Goal: Task Accomplishment & Management: Use online tool/utility

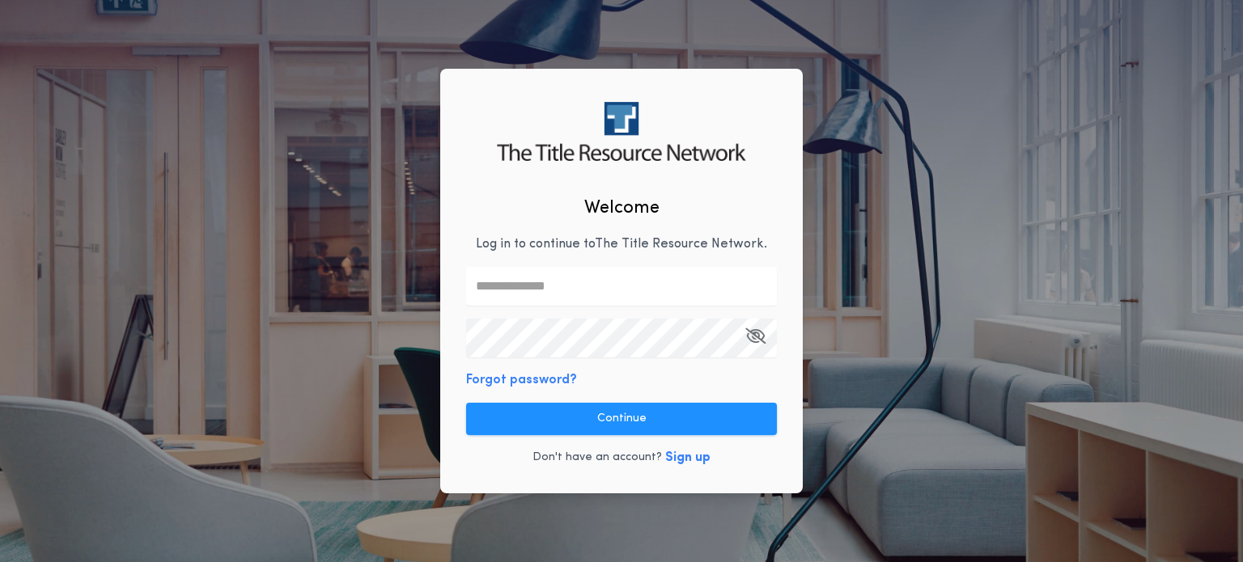
click at [930, 260] on div "Welcome Log in to continue to The Title Resource Network . Forgot password? Con…" at bounding box center [621, 281] width 1243 height 562
click at [600, 278] on input "text" at bounding box center [621, 286] width 311 height 39
type input "**********"
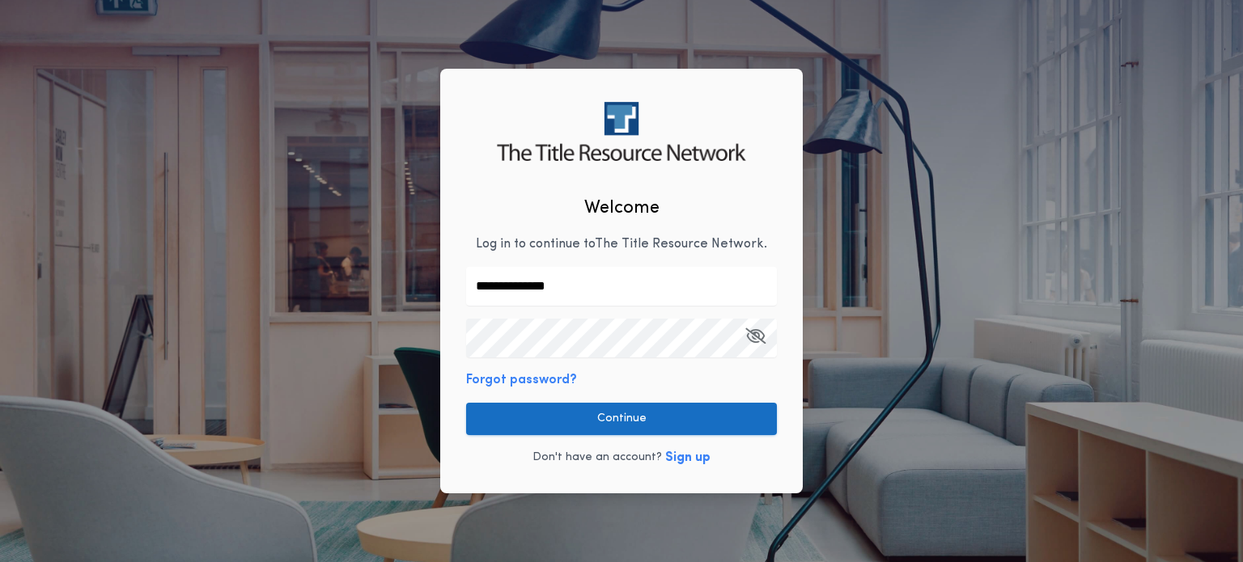
click at [623, 423] on button "Continue" at bounding box center [621, 419] width 311 height 32
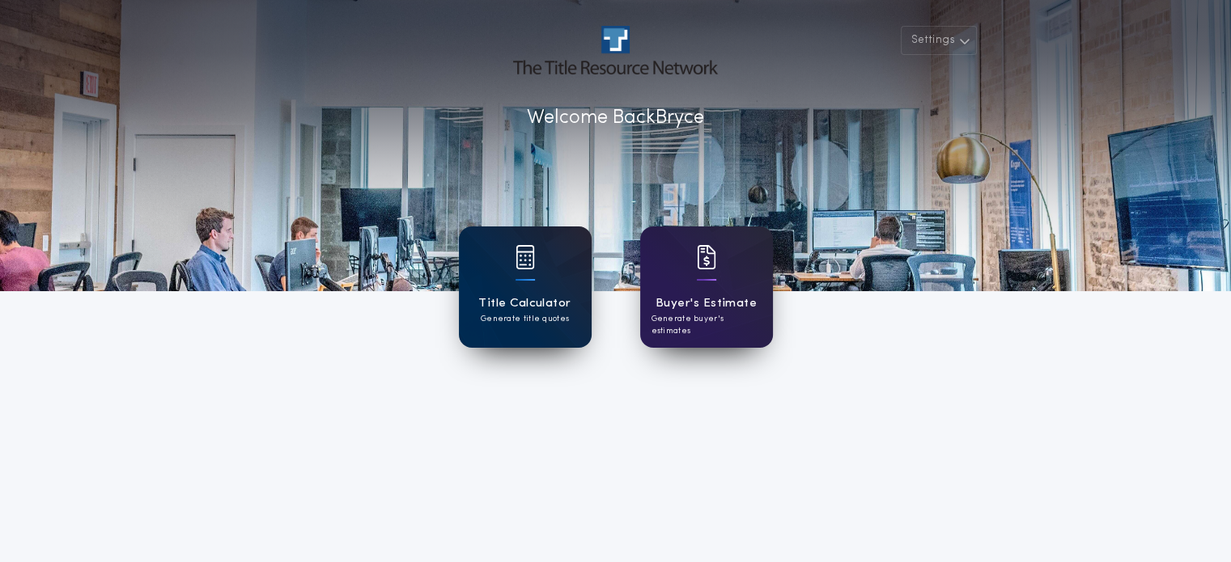
click at [534, 282] on div "Title Calculator Generate title quotes" at bounding box center [525, 287] width 133 height 121
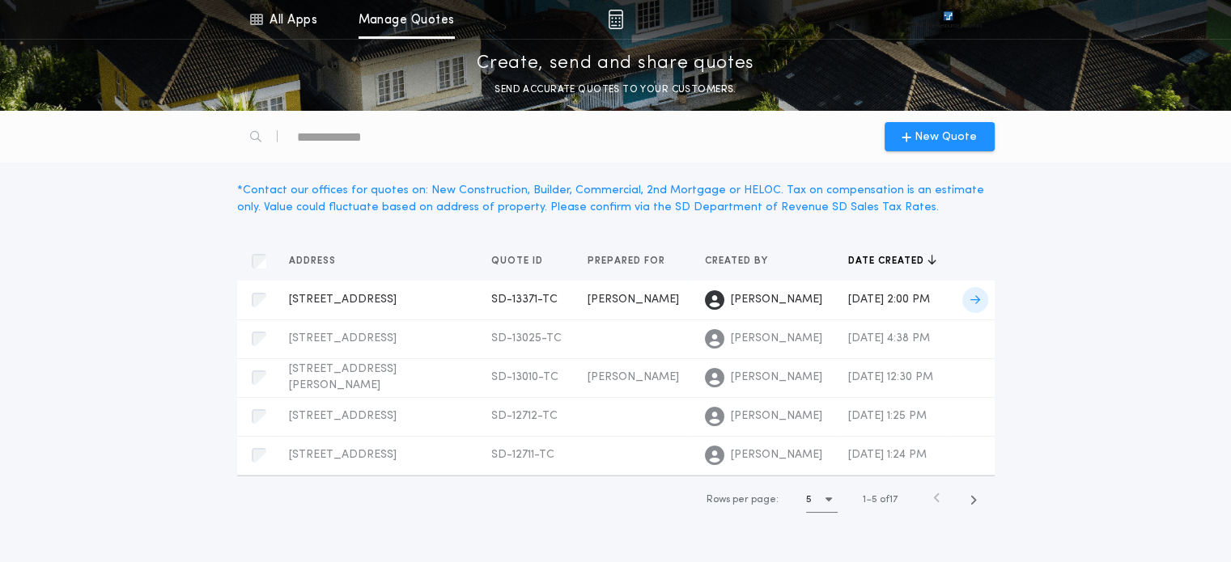
click at [848, 294] on span "[DATE] 2:00 PM" at bounding box center [889, 300] width 82 height 12
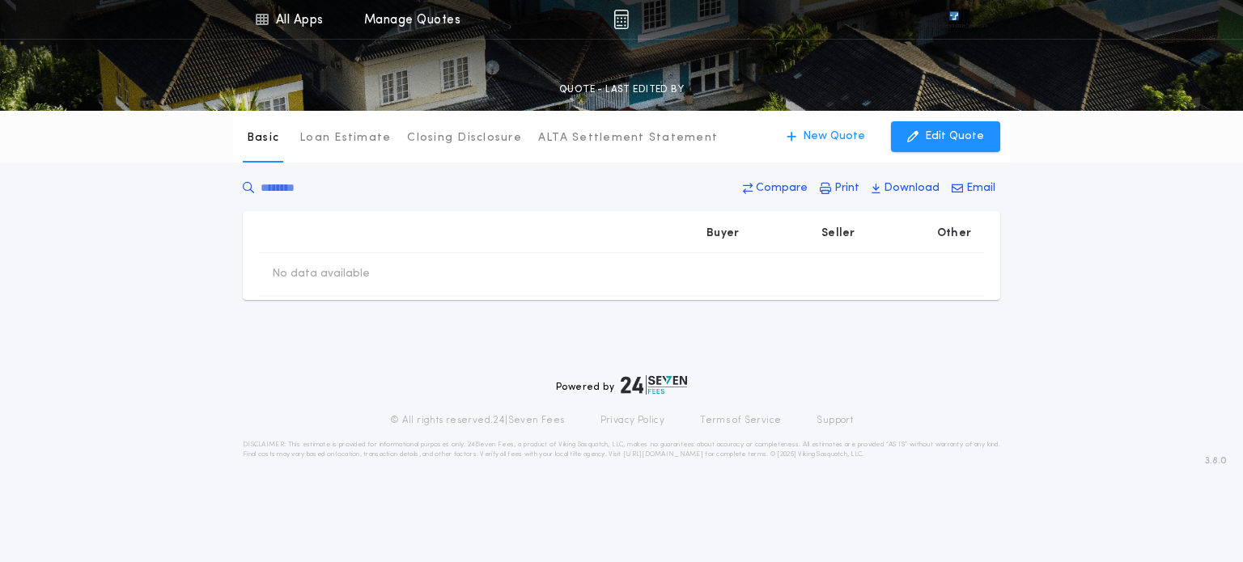
type input "********"
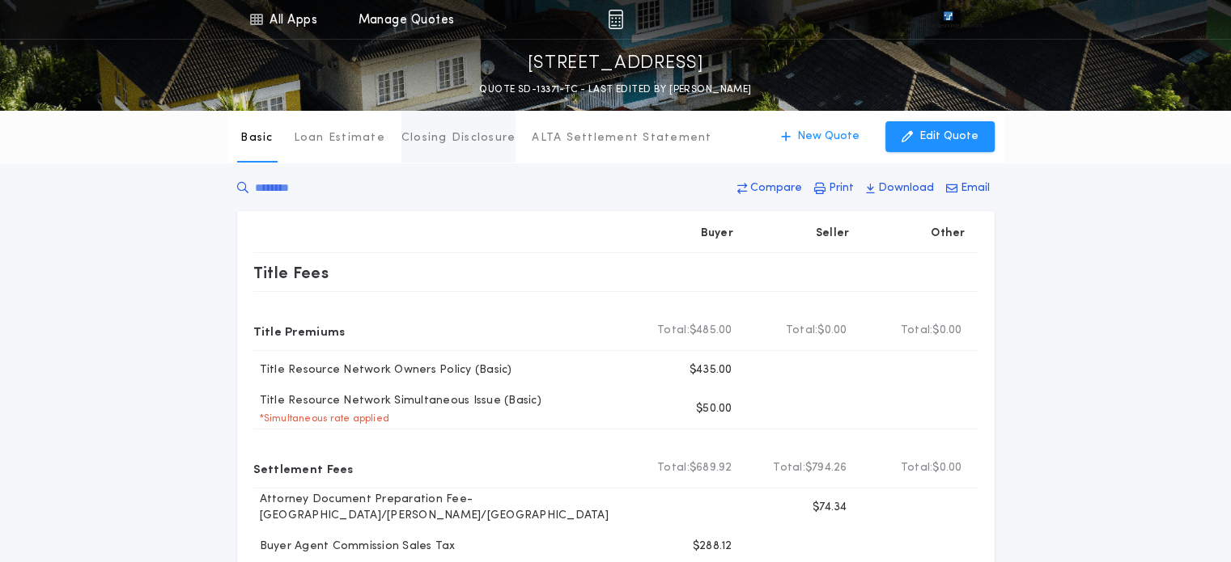
click at [418, 151] on button "Closing Disclosure" at bounding box center [458, 137] width 115 height 52
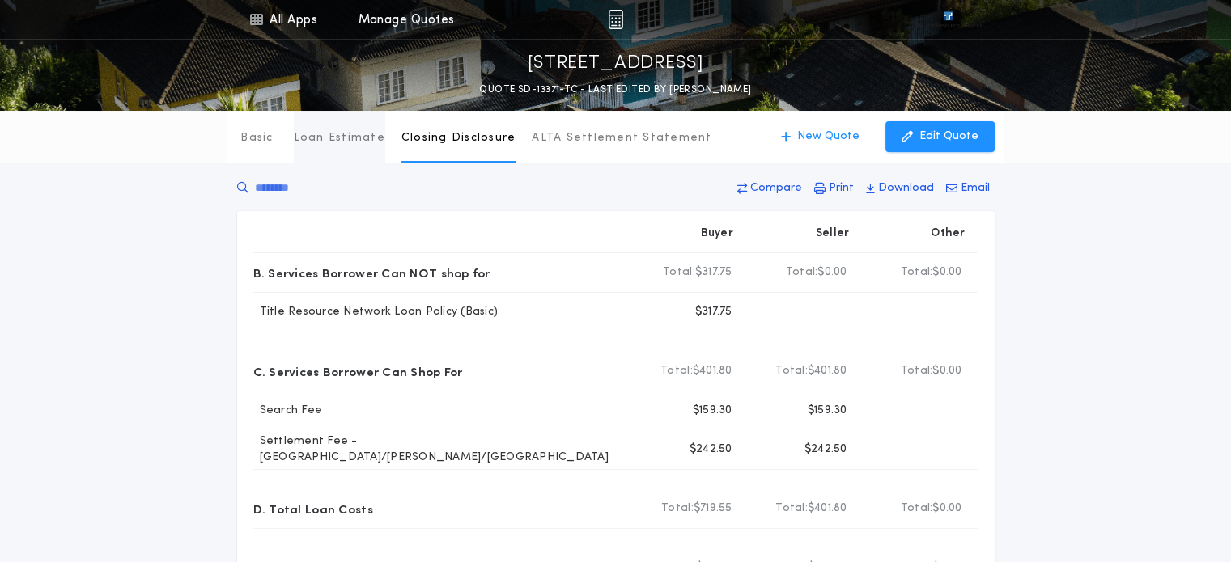
click at [345, 146] on button "Loan Estimate" at bounding box center [339, 137] width 91 height 52
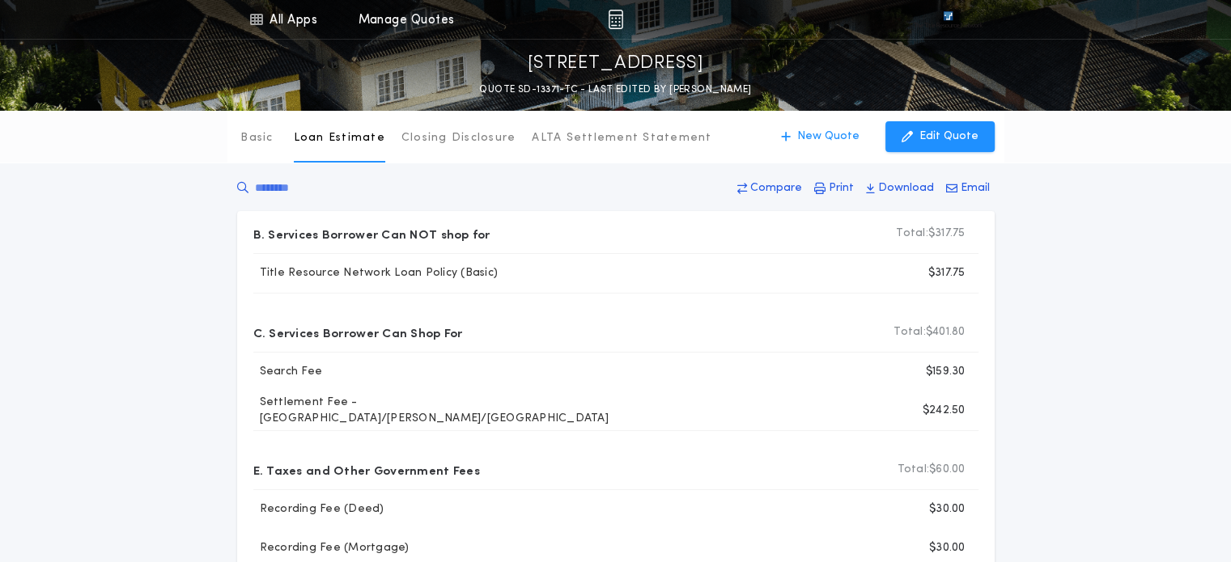
drag, startPoint x: 263, startPoint y: 128, endPoint x: 431, endPoint y: 299, distance: 239.8
click at [431, 299] on div "Basic Loan Estimate Closing Disclosure ALTA Settlement Statement Loan Estimate …" at bounding box center [615, 410] width 1231 height 598
click at [825, 185] on icon "button" at bounding box center [819, 188] width 11 height 11
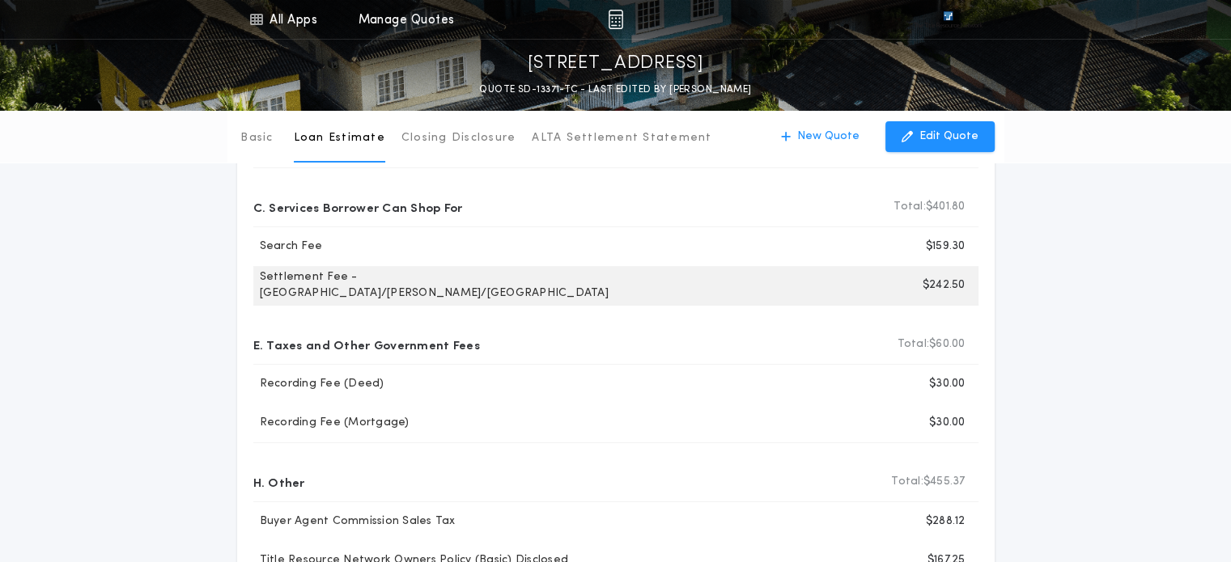
scroll to position [126, 0]
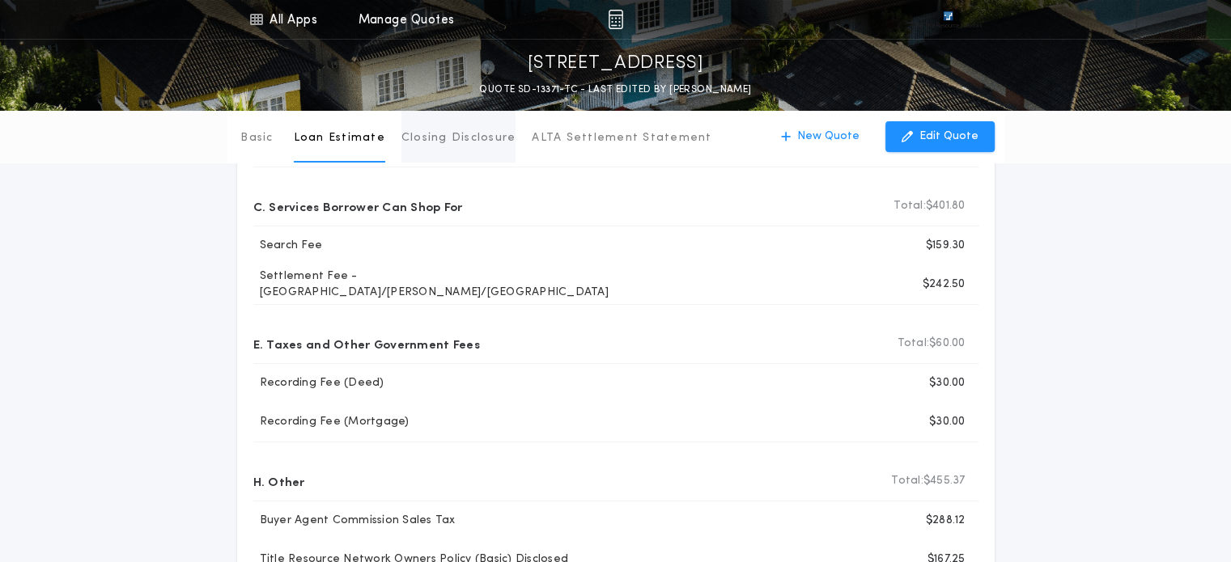
click at [440, 148] on button "Closing Disclosure" at bounding box center [458, 137] width 115 height 52
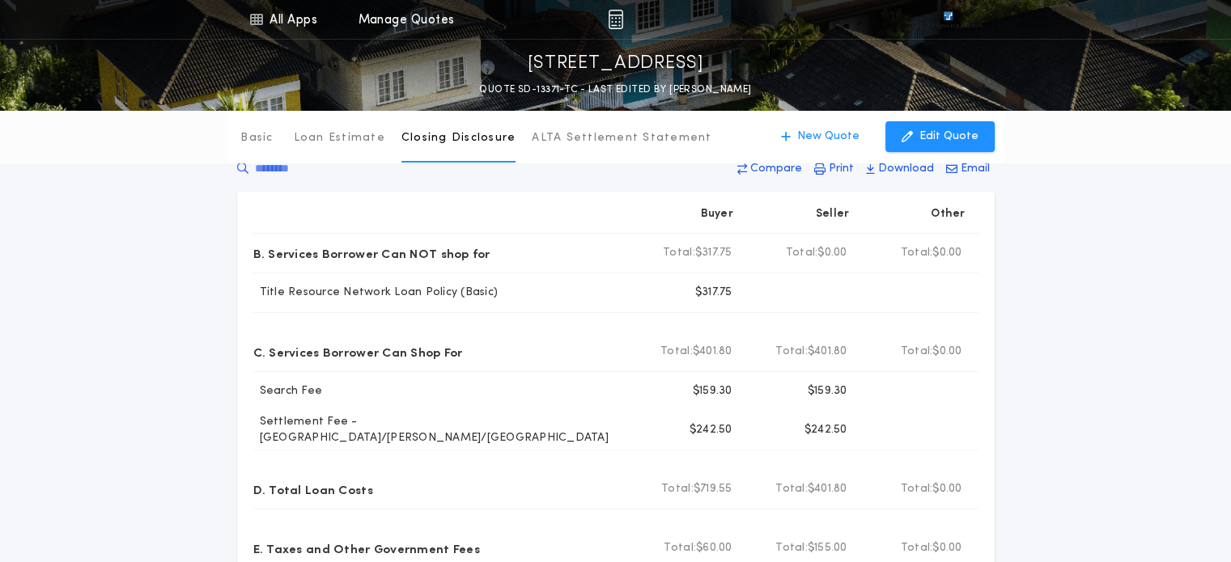
scroll to position [19, 0]
drag, startPoint x: 842, startPoint y: 165, endPoint x: 763, endPoint y: 219, distance: 95.4
click at [763, 219] on div "Seller" at bounding box center [804, 214] width 116 height 39
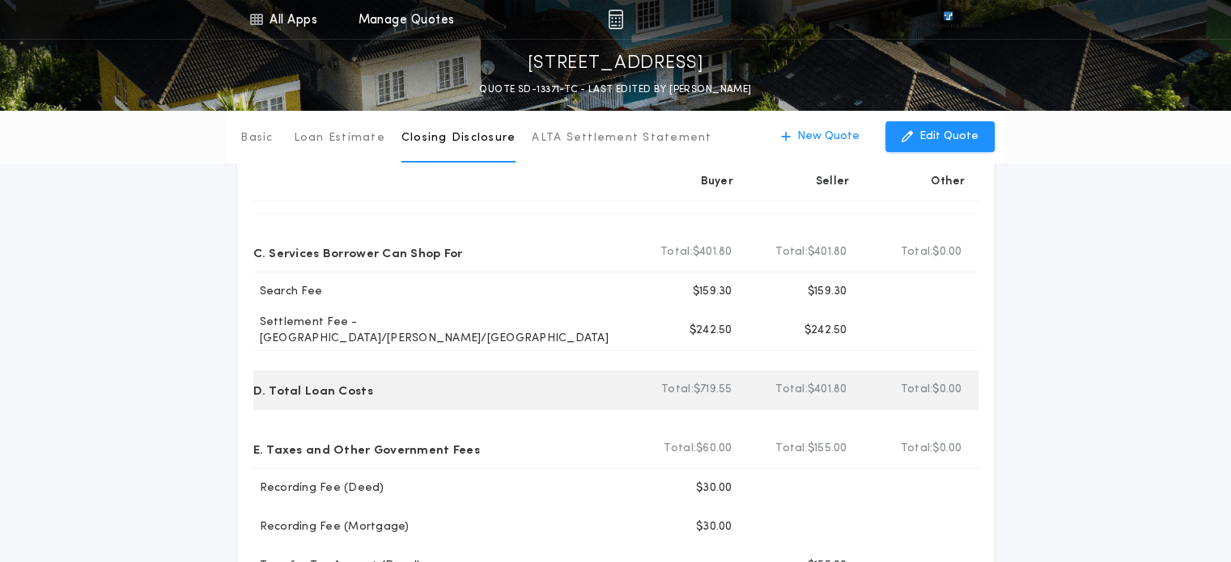
scroll to position [0, 0]
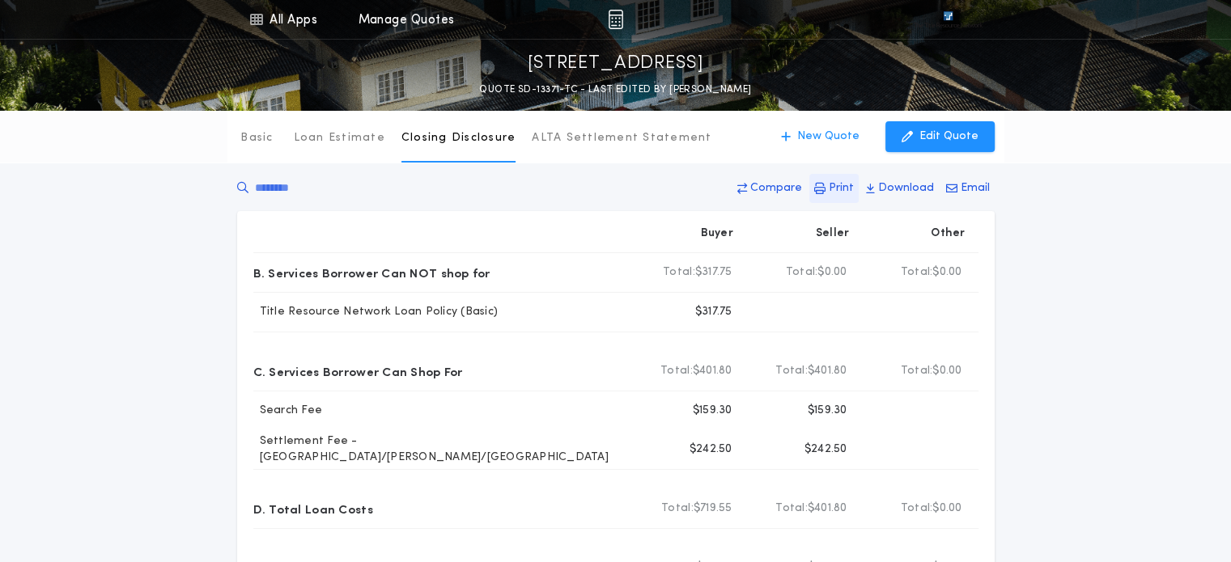
click at [825, 188] on icon "button" at bounding box center [819, 188] width 11 height 11
click at [906, 141] on icon "button" at bounding box center [906, 137] width 11 height 18
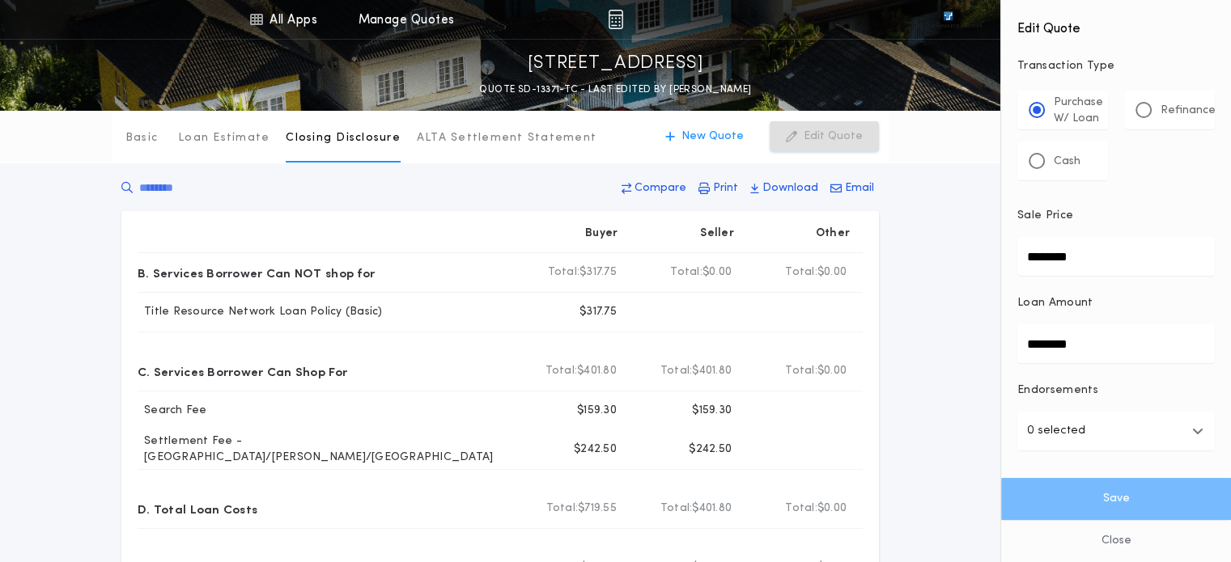
click at [1099, 345] on input "********" at bounding box center [1115, 343] width 197 height 39
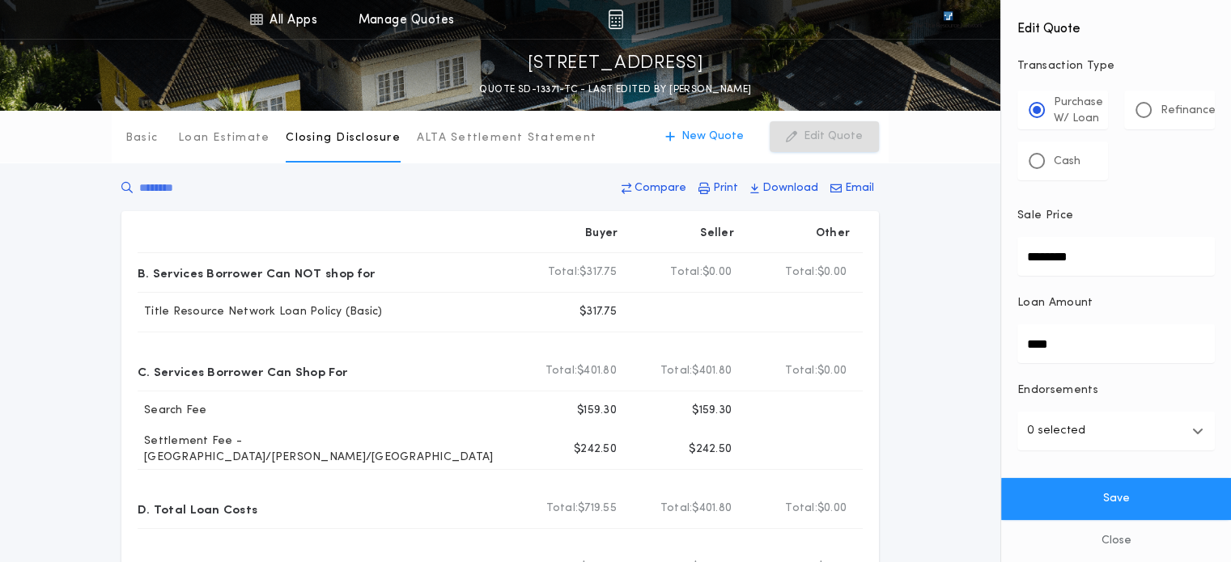
scroll to position [4, 0]
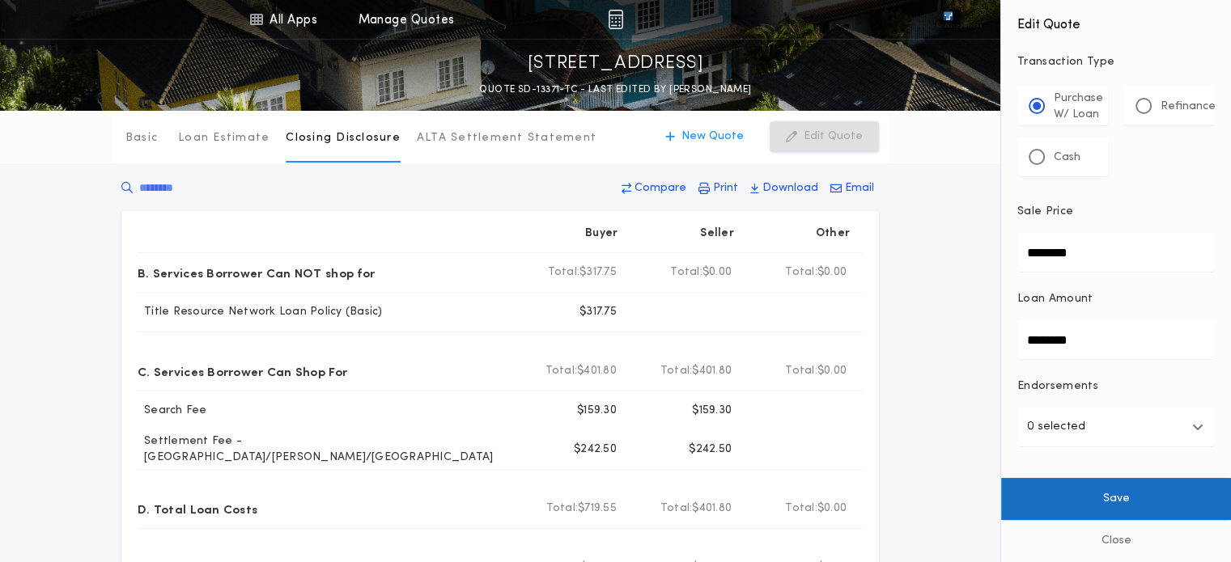
type input "********"
click at [1139, 494] on button "Save" at bounding box center [1116, 499] width 230 height 42
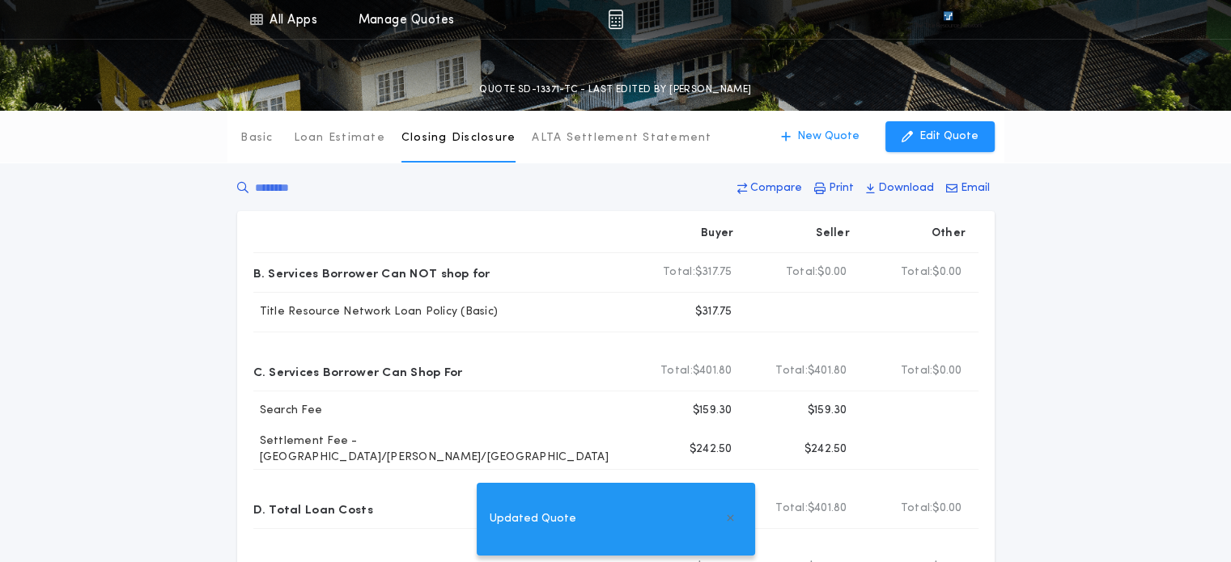
type input "********"
click at [842, 185] on p "Print" at bounding box center [841, 188] width 25 height 16
